Goal: Check status: Check status

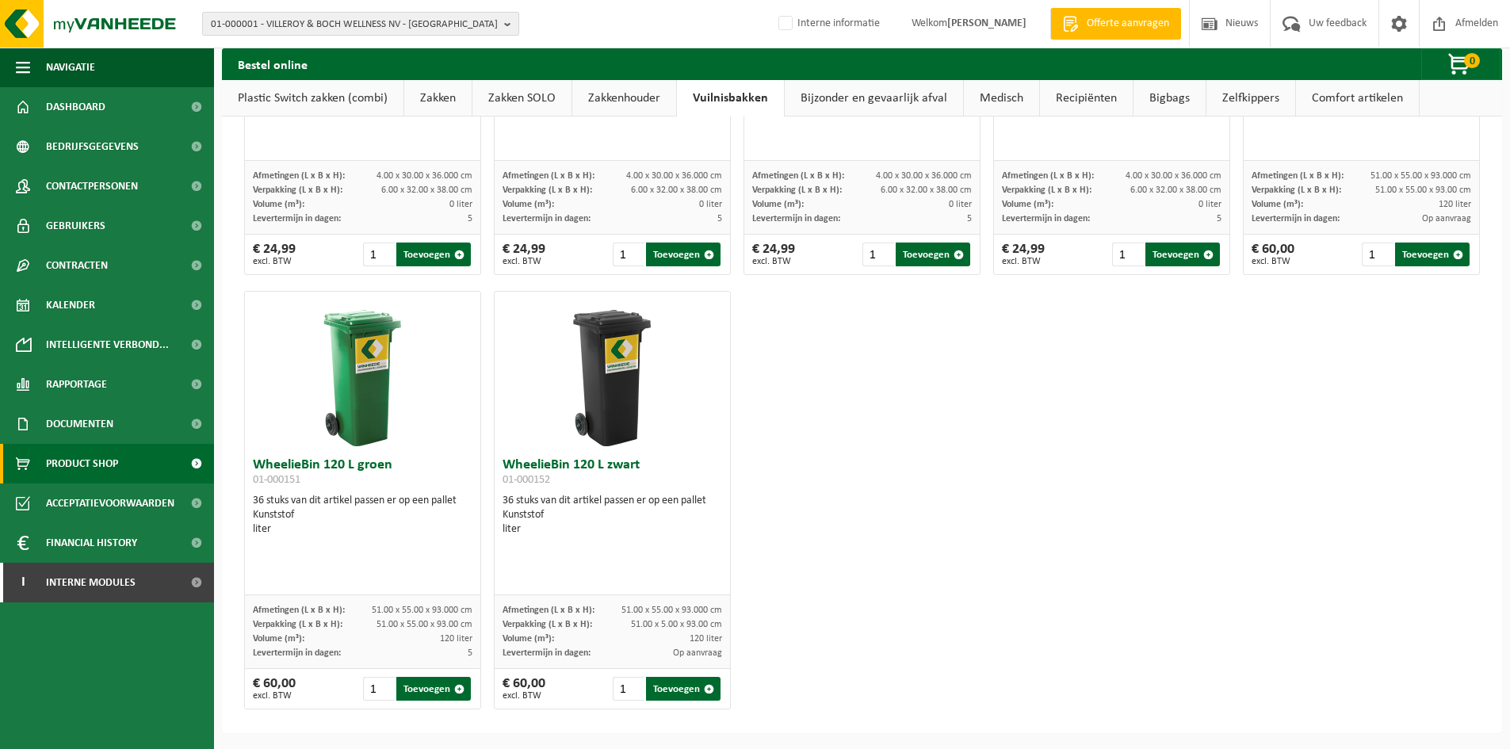
click at [271, 26] on span "01-000001 - VILLEROY & BOCH WELLNESS NV - ROESELARE" at bounding box center [354, 25] width 287 height 24
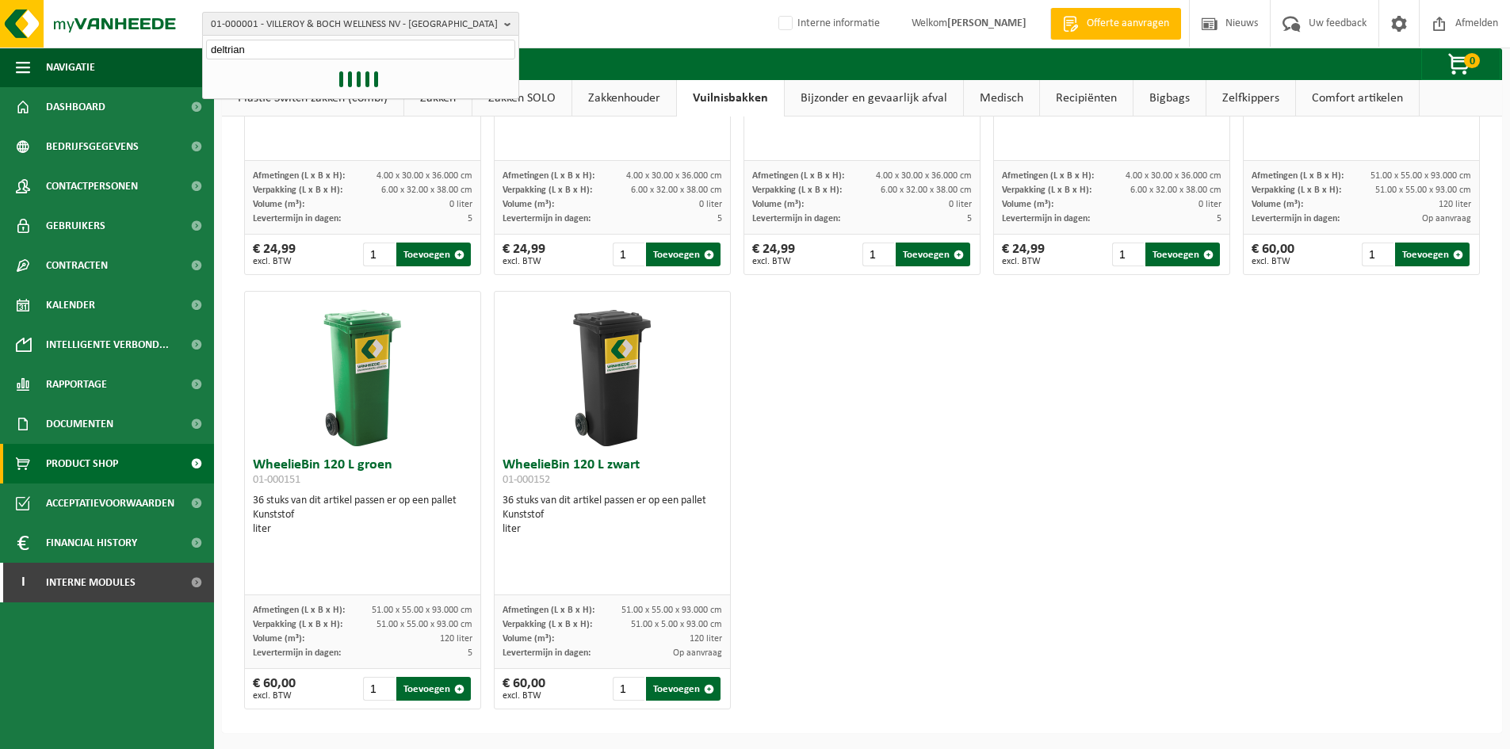
type input "deltrian"
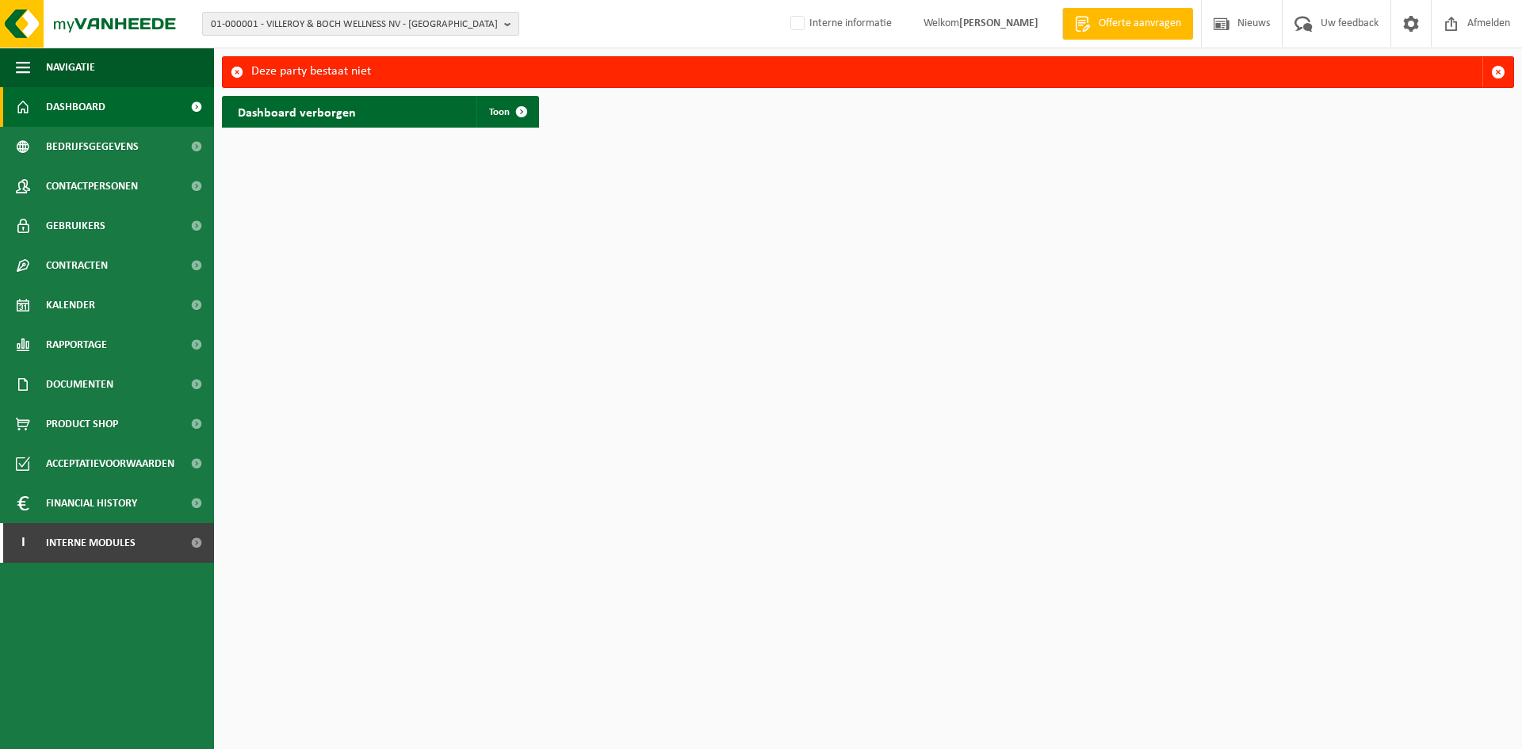
click at [447, 26] on span "01-000001 - VILLEROY & BOCH WELLNESS NV - ROESELARE" at bounding box center [354, 25] width 287 height 24
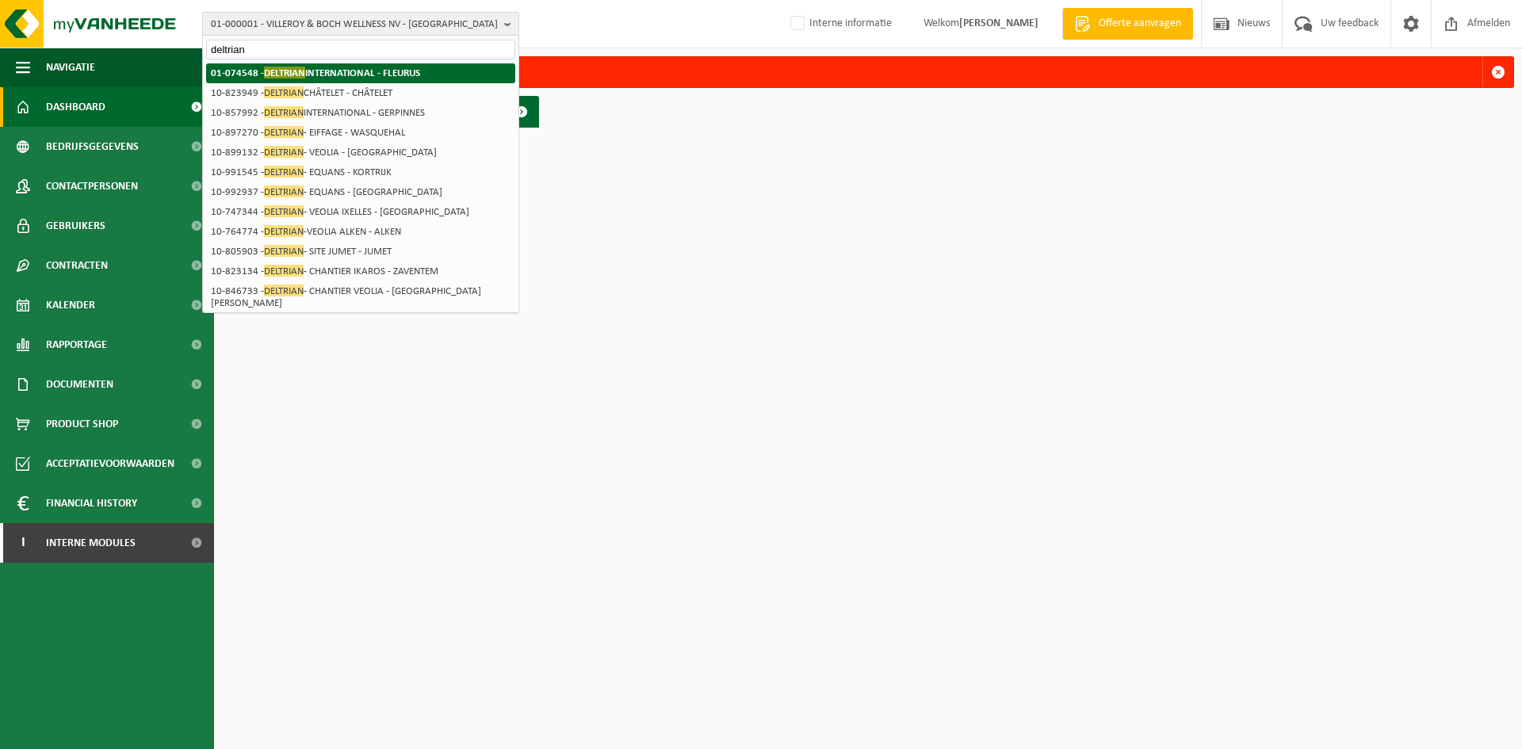
type input "deltrian"
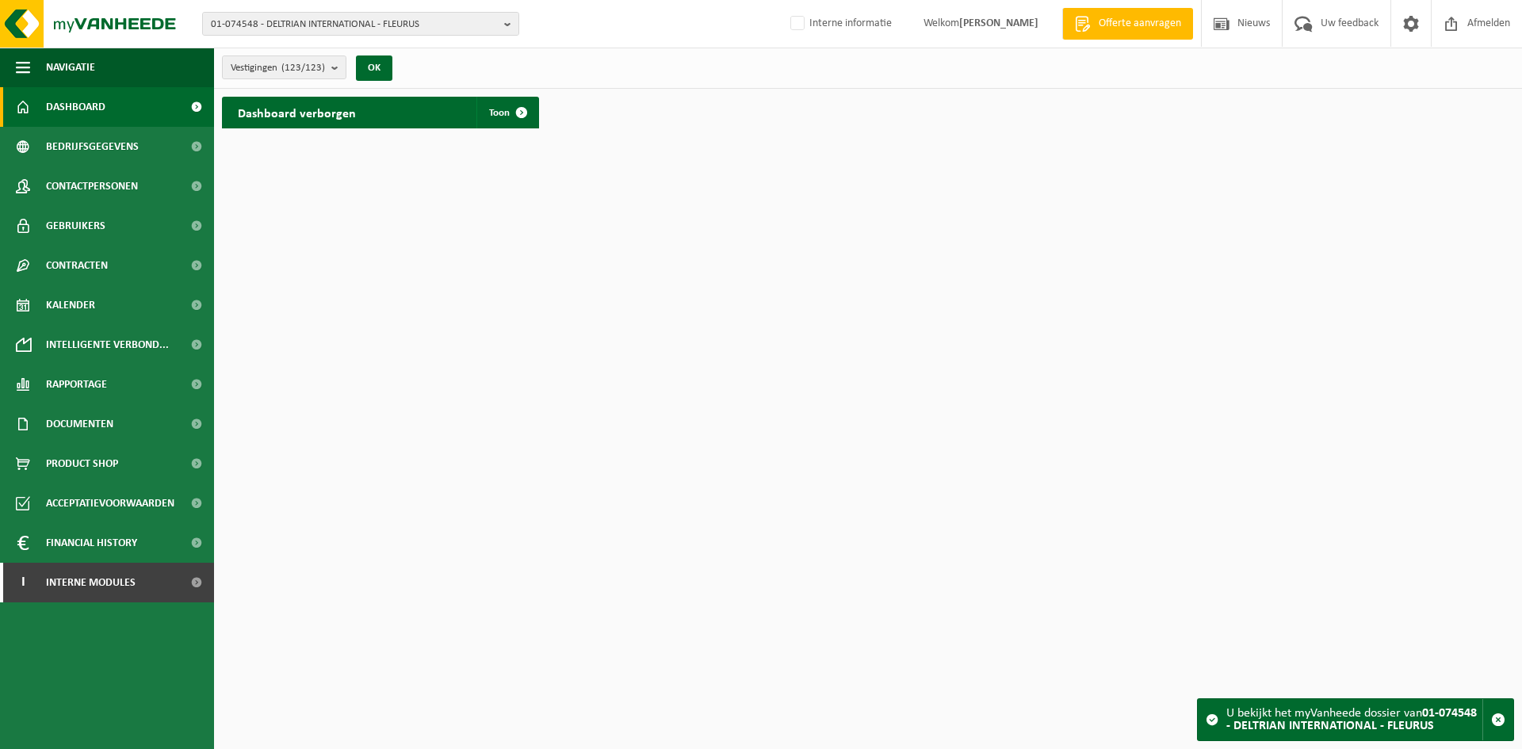
click at [29, 144] on button "button" at bounding box center [14, 155] width 29 height 23
click at [463, 103] on div "Dashboard verborgen Toon" at bounding box center [380, 113] width 317 height 32
click at [476, 107] on link "Toon" at bounding box center [506, 113] width 61 height 32
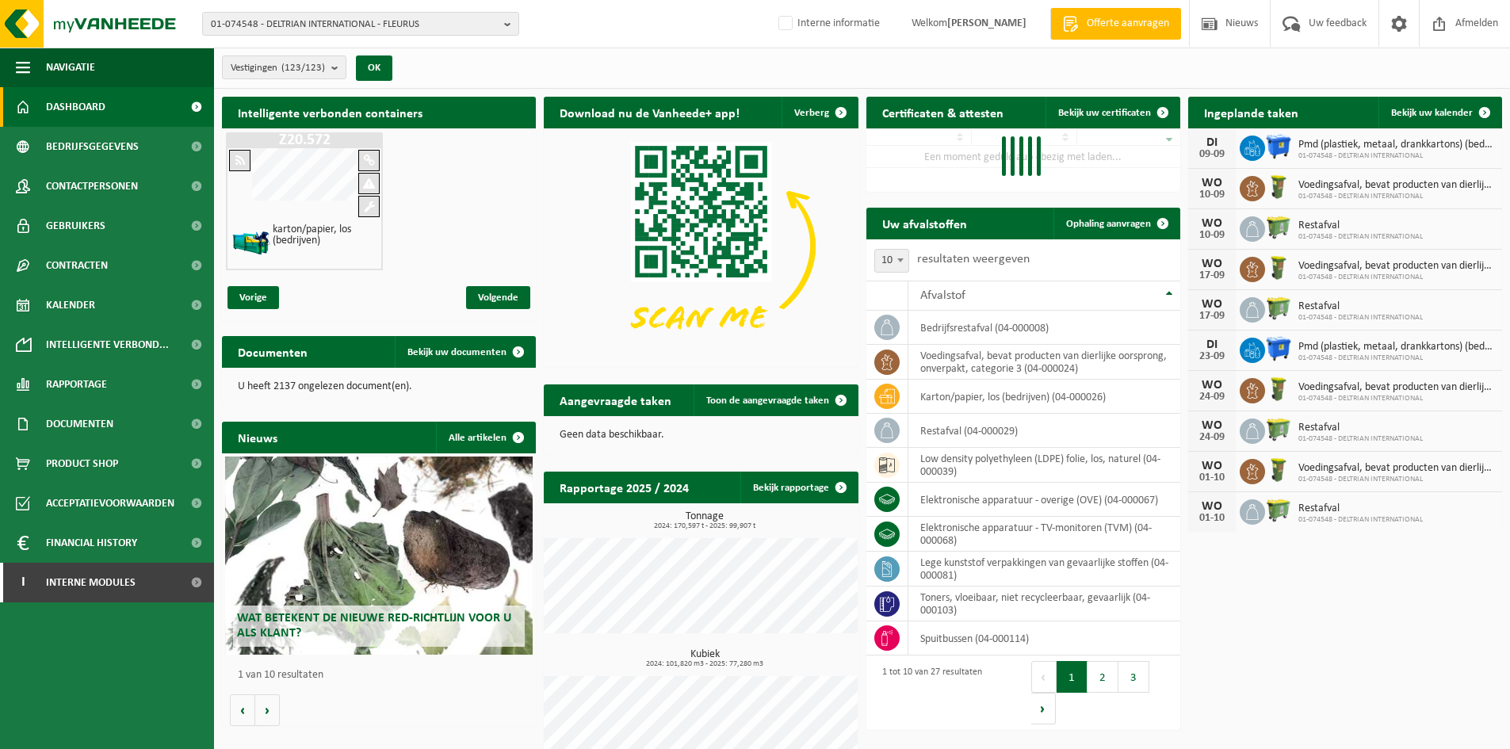
click at [1415, 115] on span "Bekijk uw kalender" at bounding box center [1432, 113] width 82 height 10
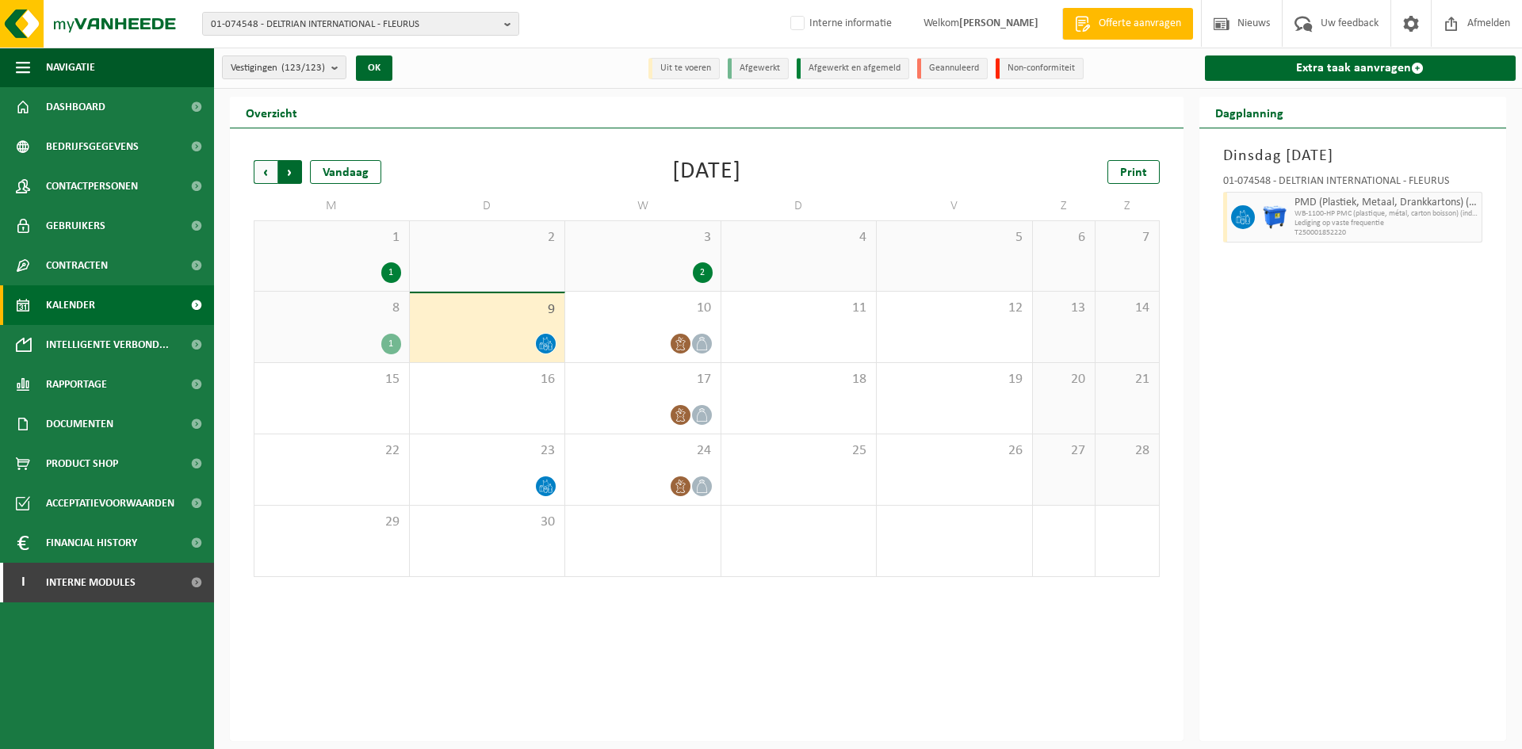
click at [265, 165] on span "Vorige" at bounding box center [266, 172] width 24 height 24
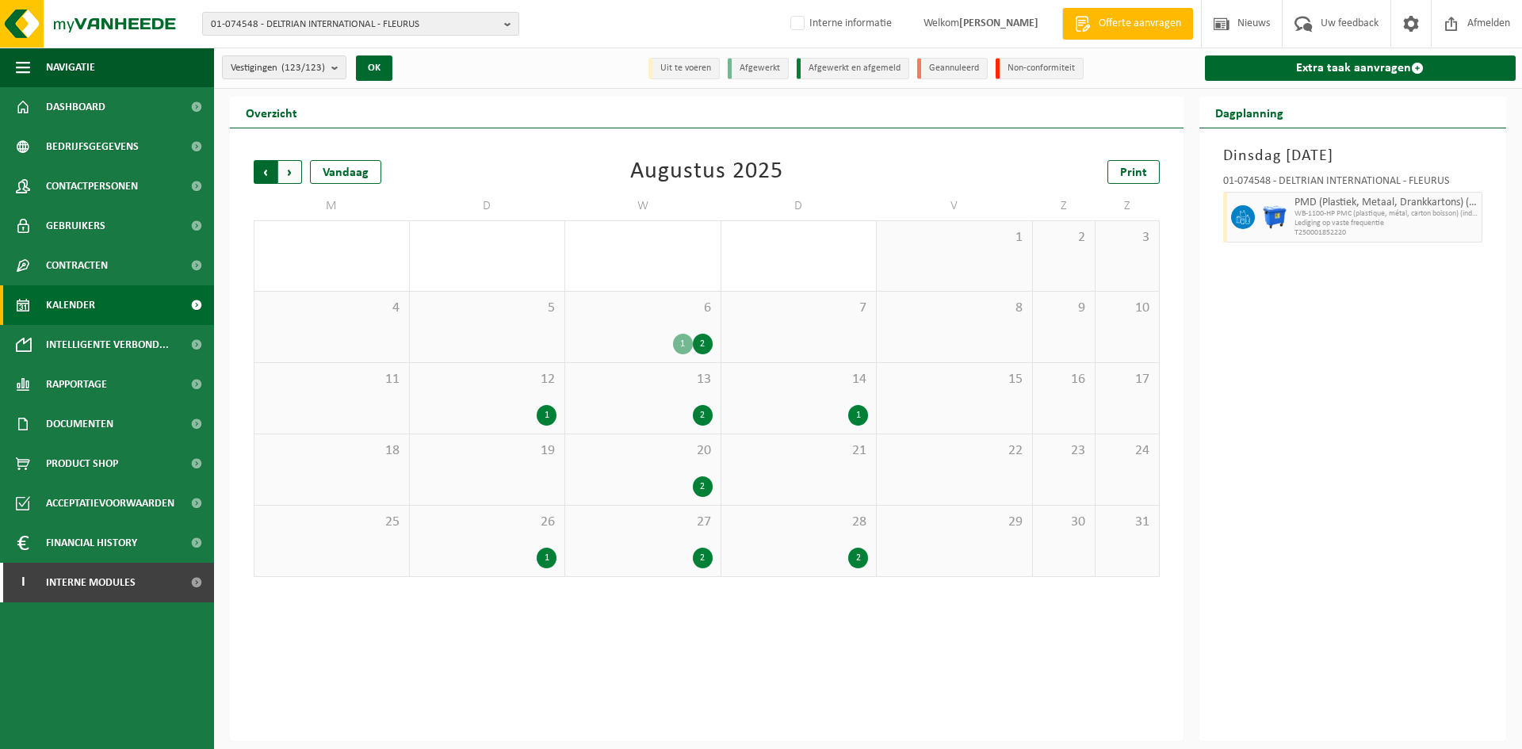
click at [295, 175] on span "Volgende" at bounding box center [290, 172] width 24 height 24
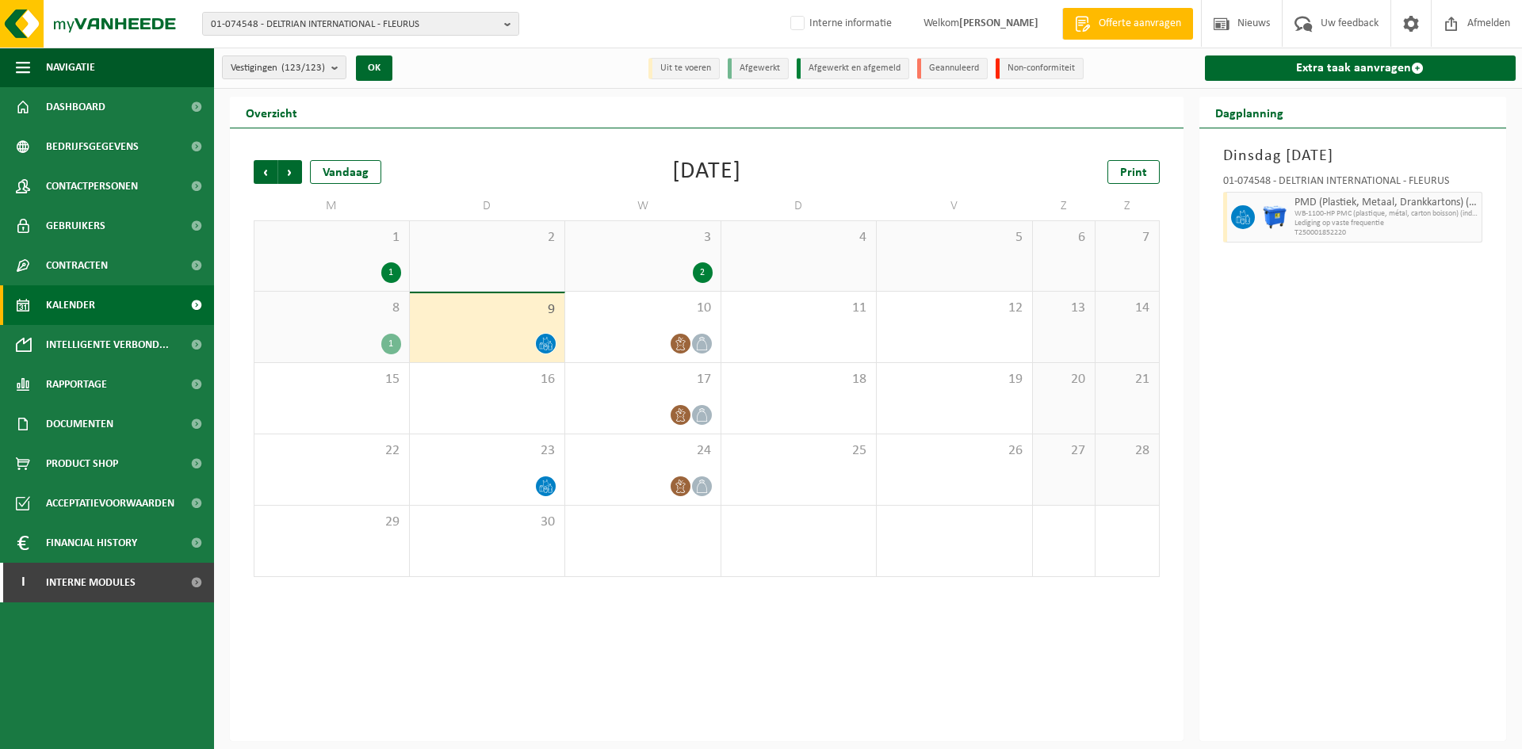
click at [536, 262] on div "2" at bounding box center [487, 256] width 155 height 70
